Goal: Find specific page/section: Find specific page/section

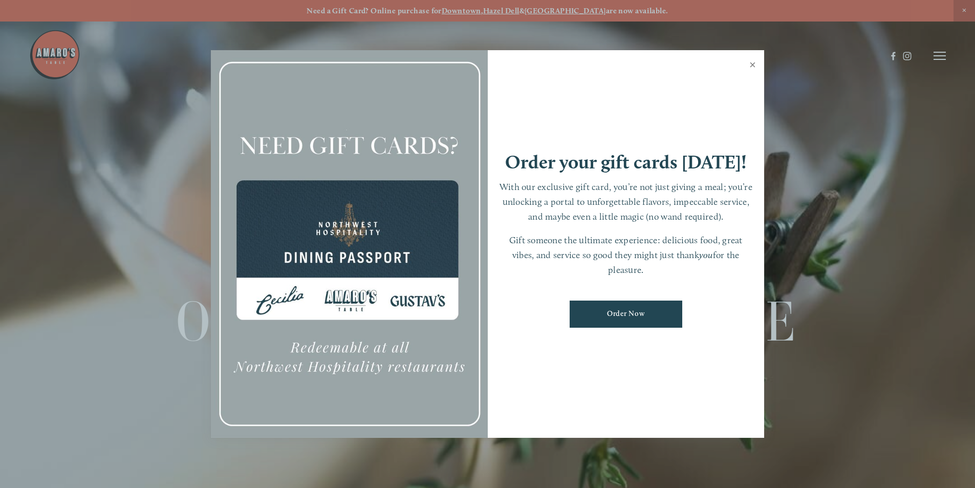
click at [752, 62] on link "Close" at bounding box center [753, 66] width 20 height 29
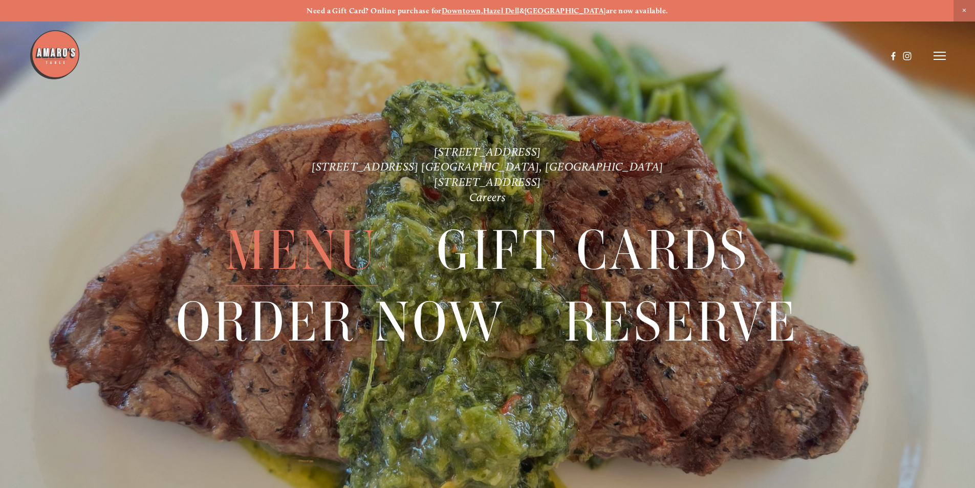
click at [286, 246] on span "Menu" at bounding box center [301, 251] width 153 height 71
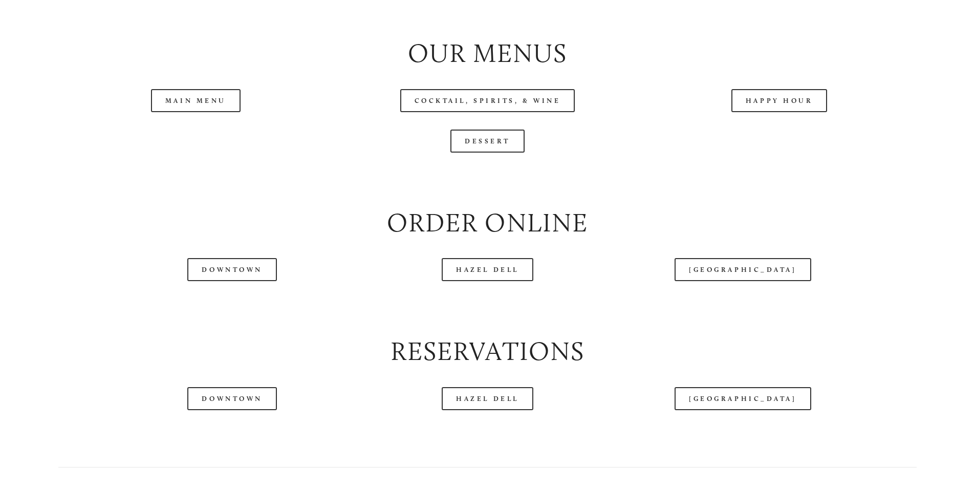
scroll to position [1229, 0]
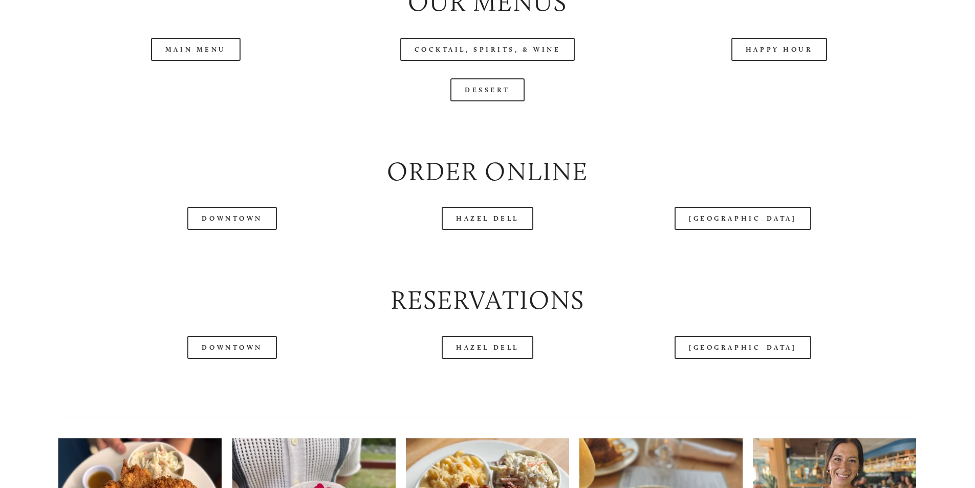
click at [777, 86] on header "Menu Order Now Visit Gallery 0" at bounding box center [487, 30] width 917 height 112
click at [783, 79] on header "Menu Order Now Visit Gallery 0" at bounding box center [487, 30] width 917 height 112
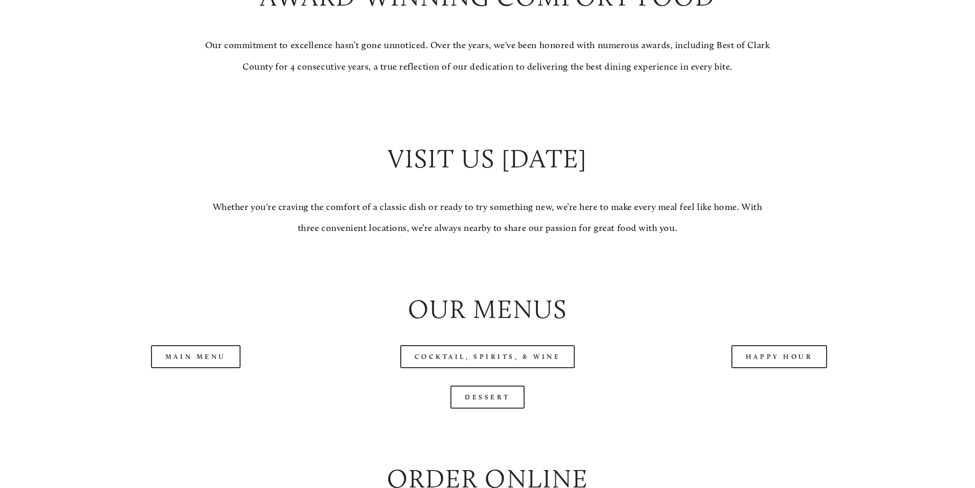
scroll to position [1126, 0]
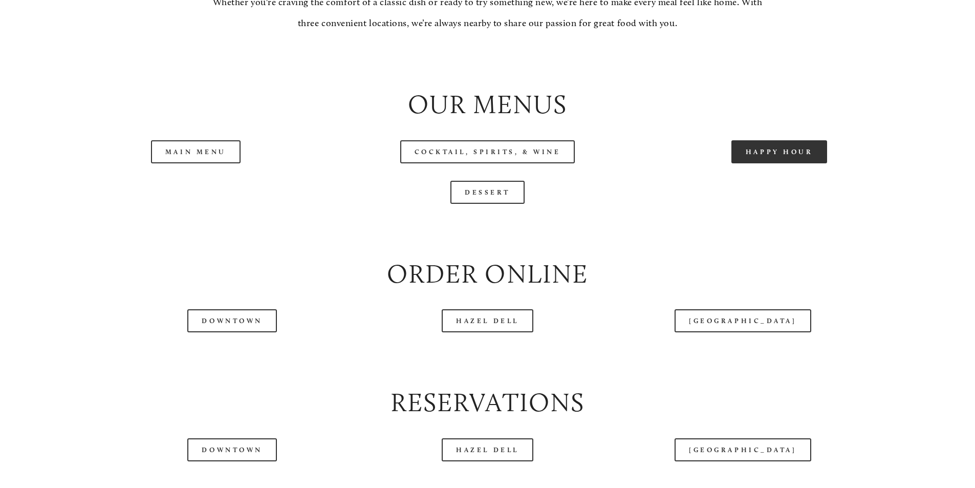
click at [781, 163] on link "Happy Hour" at bounding box center [780, 151] width 96 height 23
